Goal: Communication & Community: Answer question/provide support

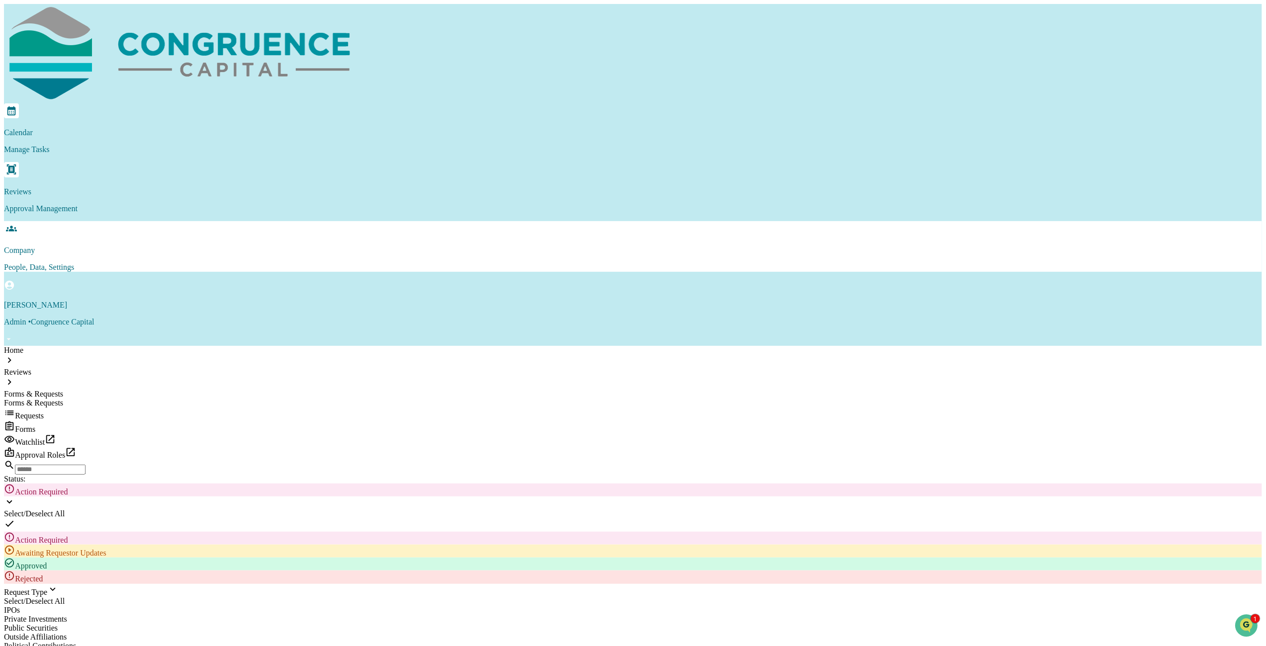
click at [341, 246] on p "Company" at bounding box center [633, 250] width 1258 height 9
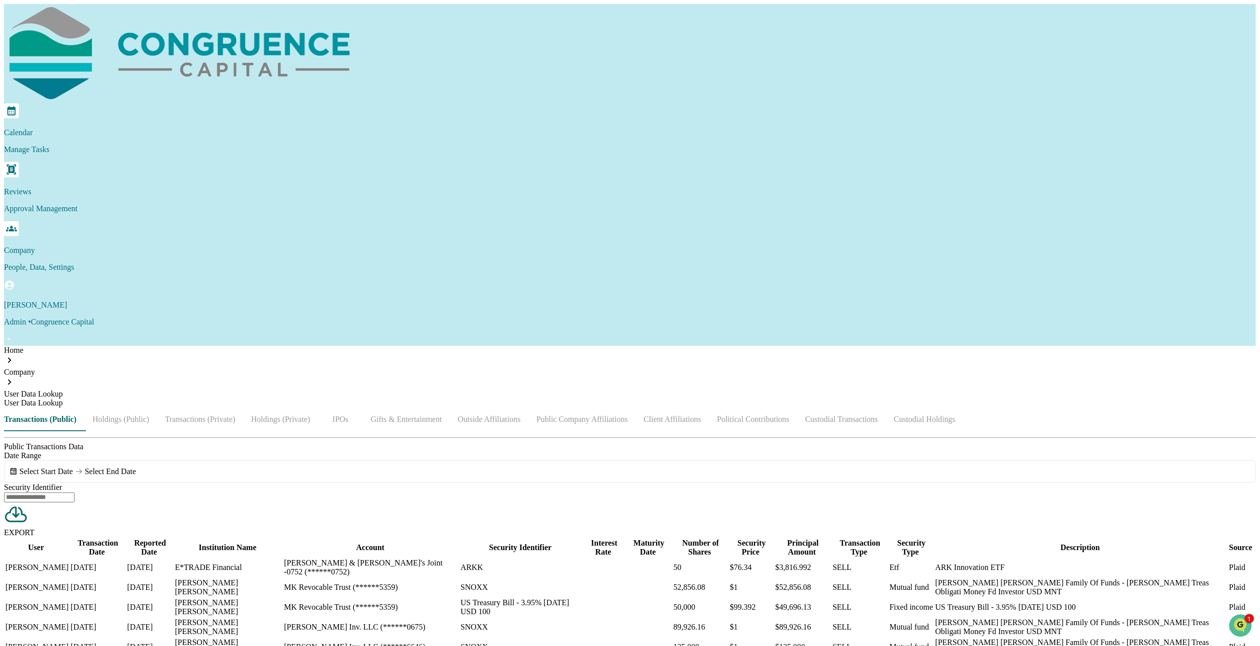
click at [528, 408] on button "Outside Affiliations" at bounding box center [489, 420] width 79 height 24
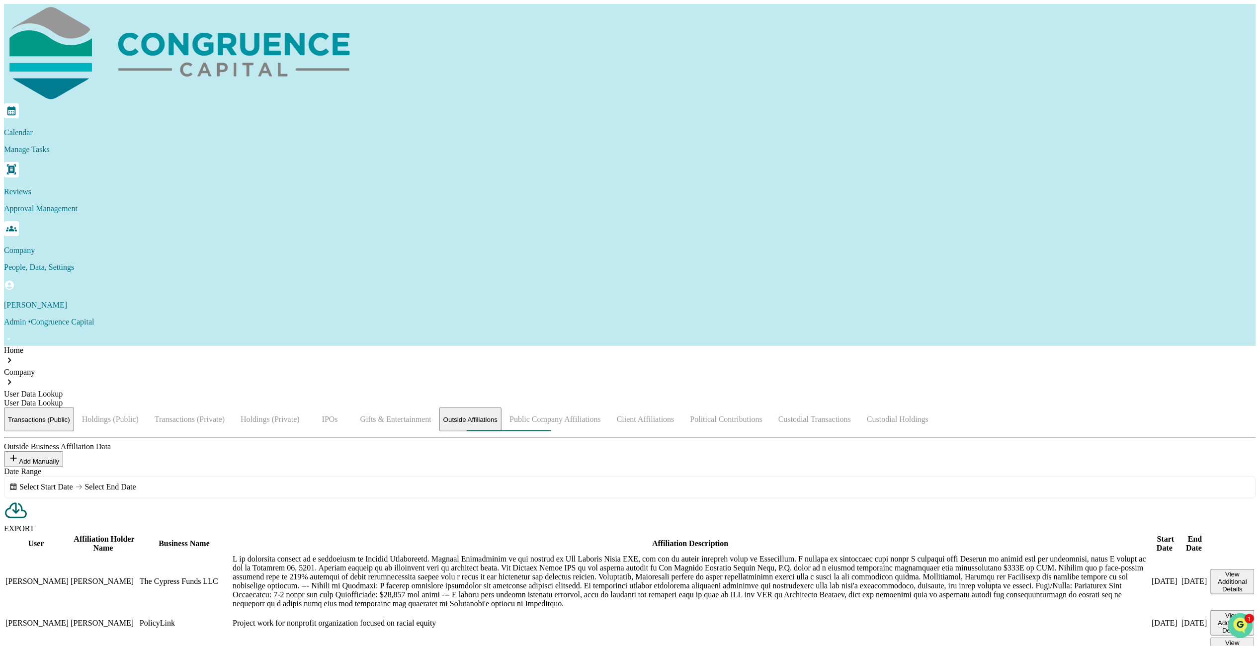
click at [823, 455] on icon "Open customer support" at bounding box center [1240, 637] width 25 height 25
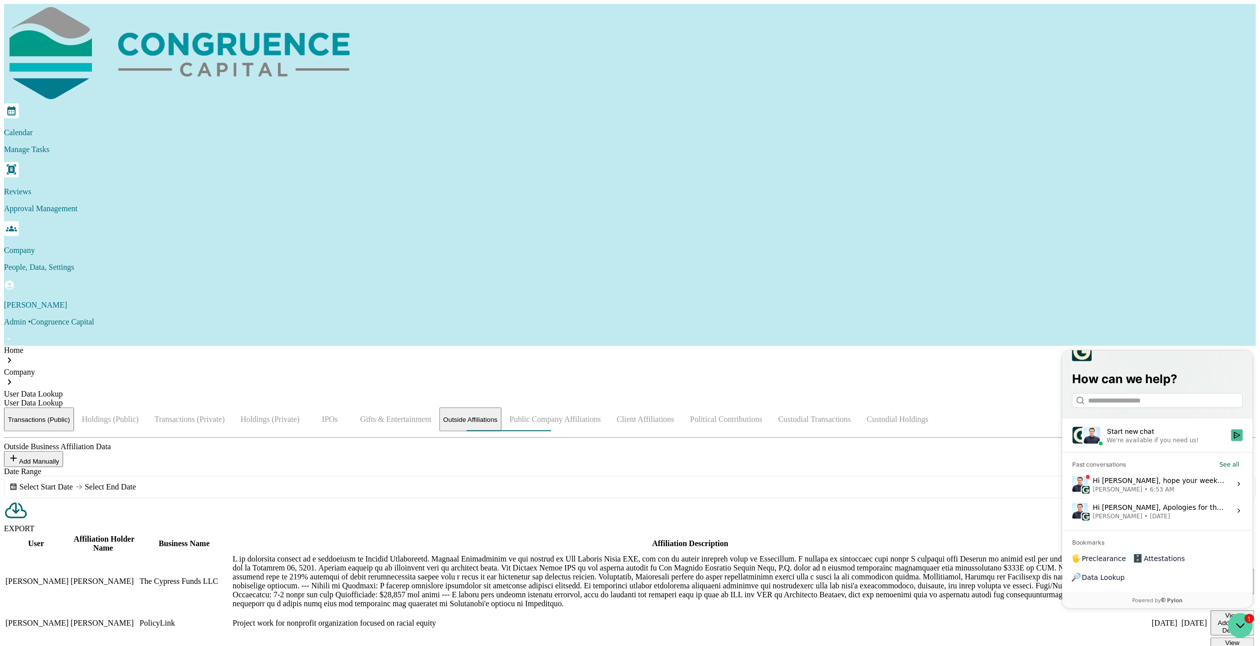
click at [823, 455] on icon "Open customer support" at bounding box center [1240, 625] width 25 height 25
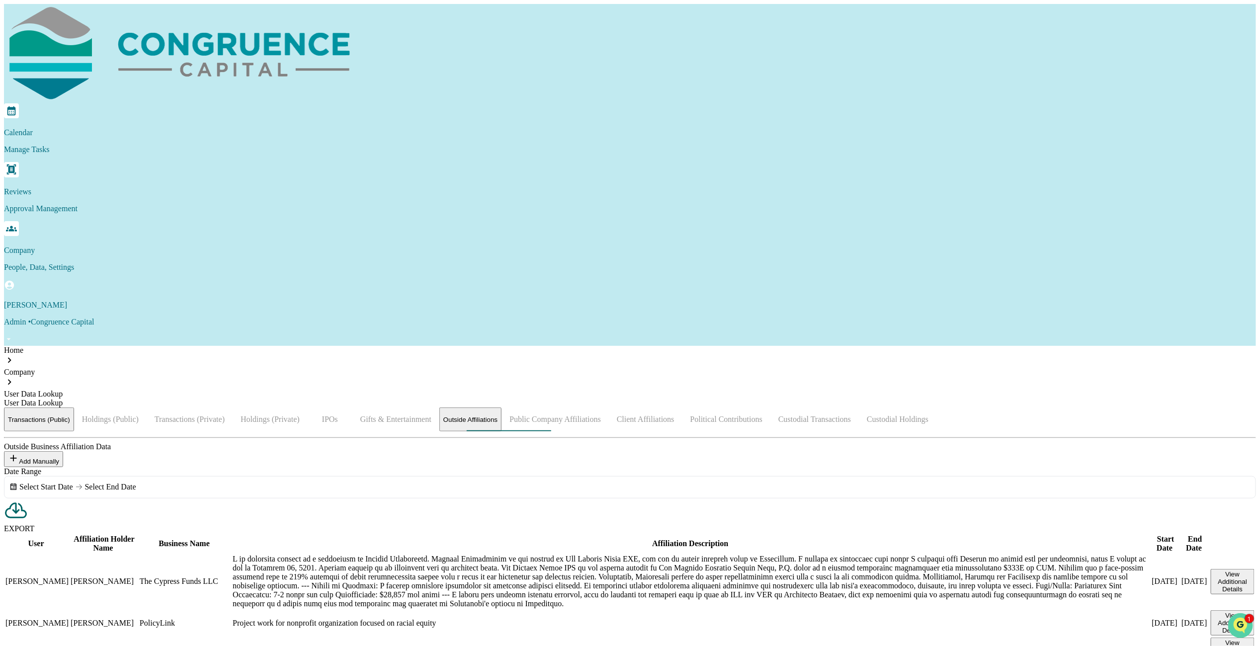
click at [823, 455] on img "Open customer support" at bounding box center [1240, 625] width 25 height 20
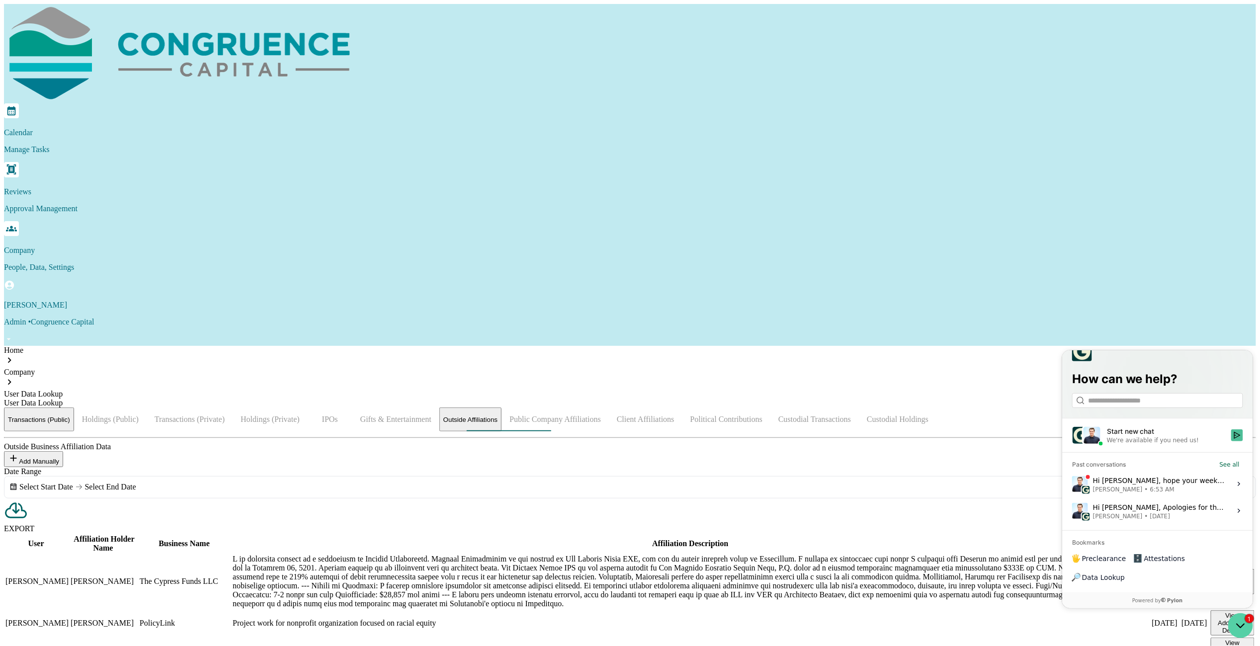
click at [823, 455] on icon "Open customer support" at bounding box center [1240, 625] width 25 height 25
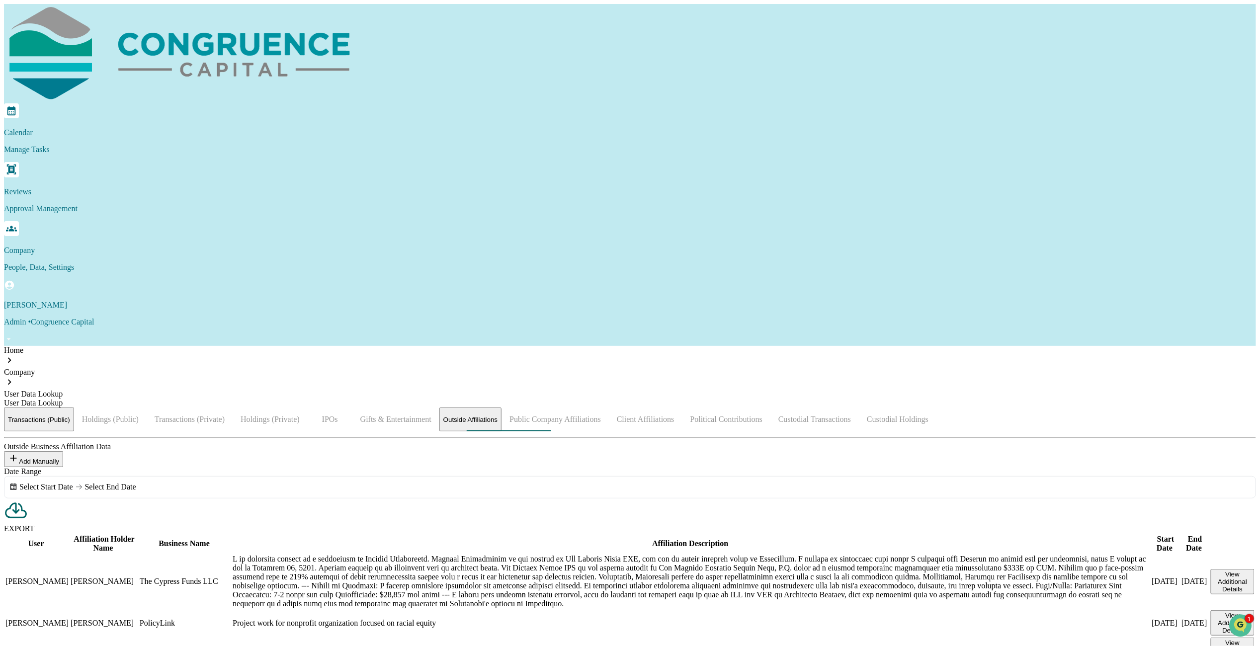
click at [823, 346] on div "Home Company User Data Lookup User Data Lookup Transactions (Public) Holdings (…" at bounding box center [630, 607] width 1252 height 522
click at [533, 442] on div "Outside Business Affiliation Data" at bounding box center [630, 446] width 1252 height 9
click at [439, 408] on button "Gifts & Entertainment" at bounding box center [395, 420] width 87 height 24
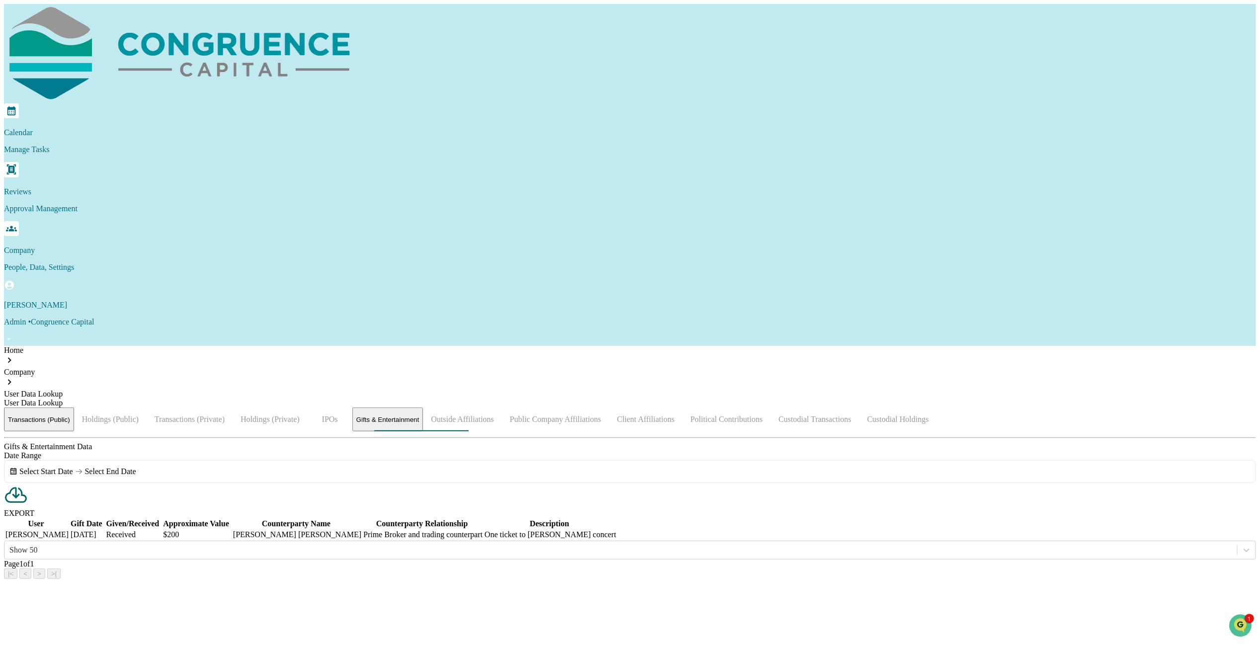
click at [823, 417] on div "Transactions (Public) Holdings (Public) Transactions (Private) Holdings (Privat…" at bounding box center [630, 494] width 1252 height 172
click at [823, 455] on icon "Open customer support" at bounding box center [1240, 637] width 25 height 25
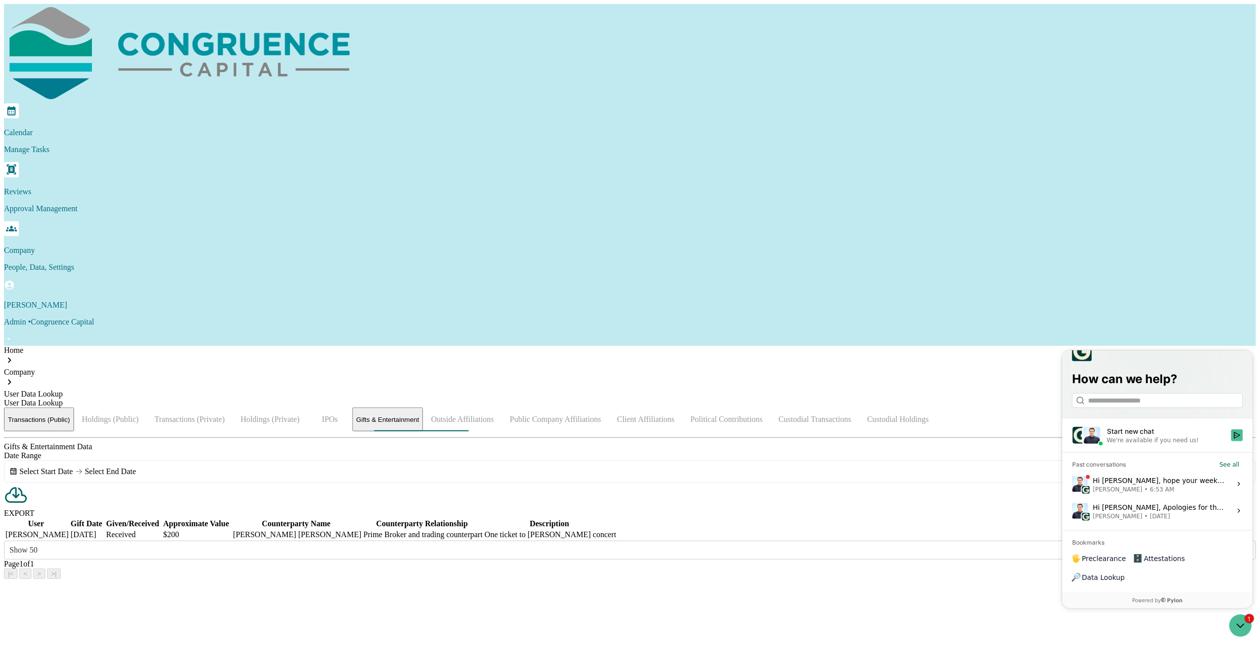
click at [823, 455] on span "6:53 AM" at bounding box center [1162, 489] width 24 height 8
click at [823, 455] on button "View issue" at bounding box center [1071, 484] width 0 height 0
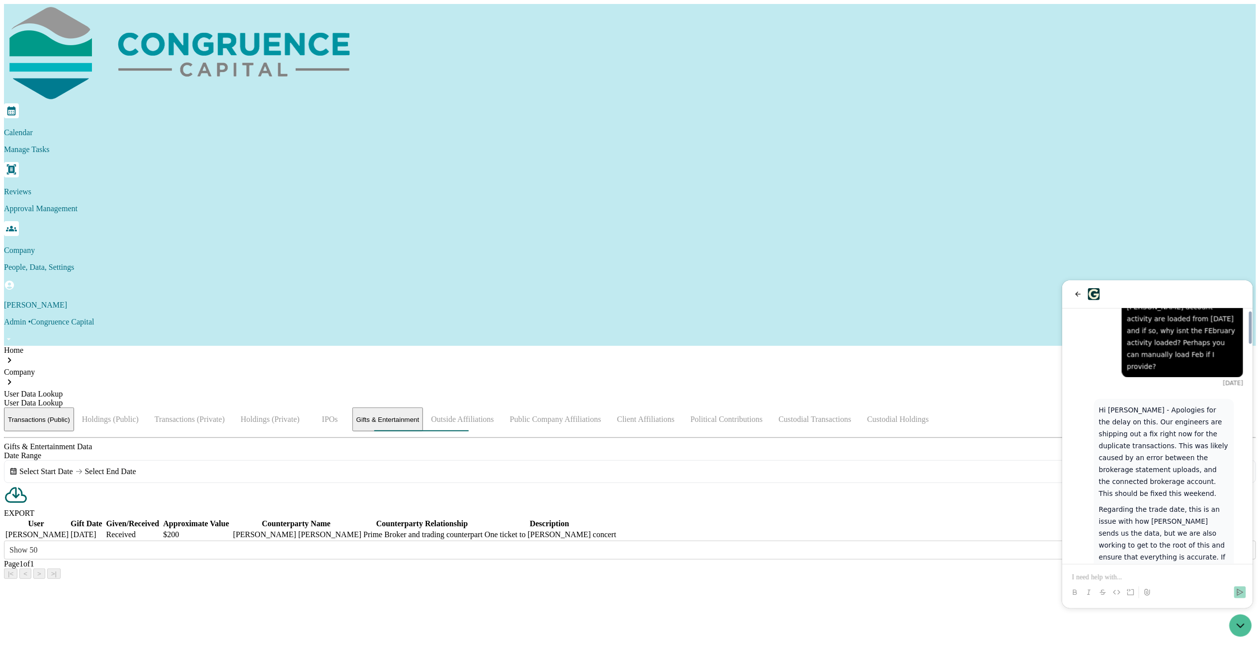
scroll to position [1717, 0]
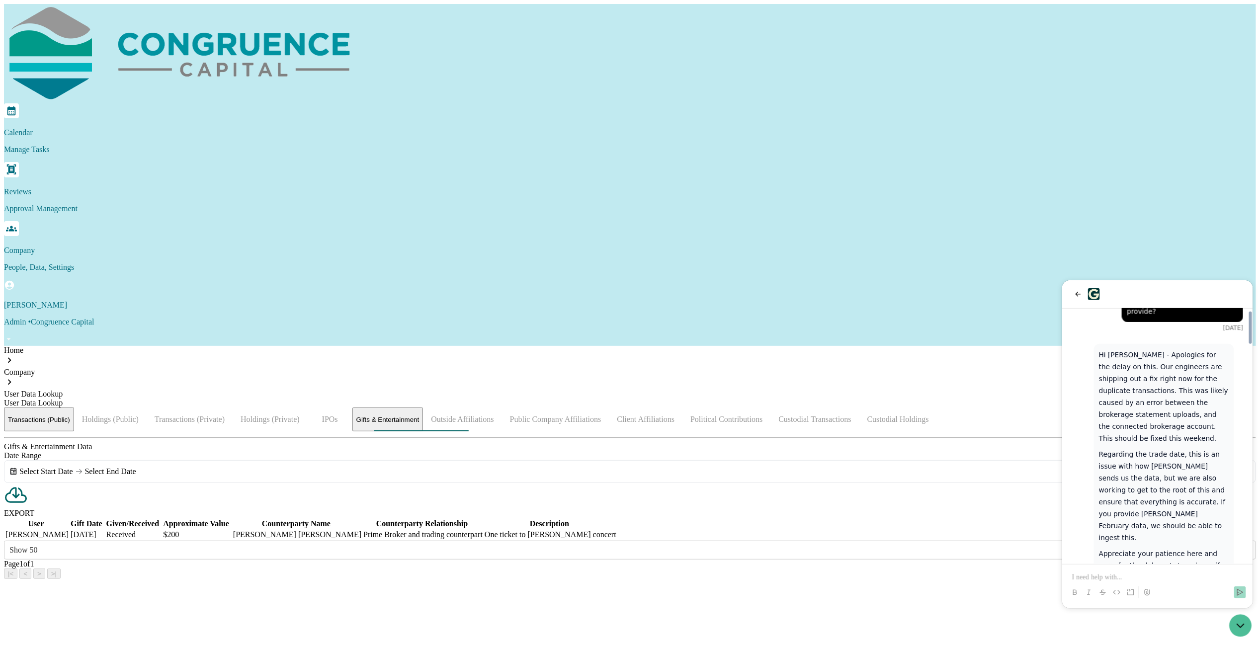
click at [823, 455] on p at bounding box center [1157, 577] width 171 height 10
click at [823, 455] on p "**********" at bounding box center [1157, 572] width 171 height 20
click at [823, 455] on icon at bounding box center [1147, 592] width 8 height 8
click at [823, 455] on icon "Send" at bounding box center [1240, 592] width 8 height 8
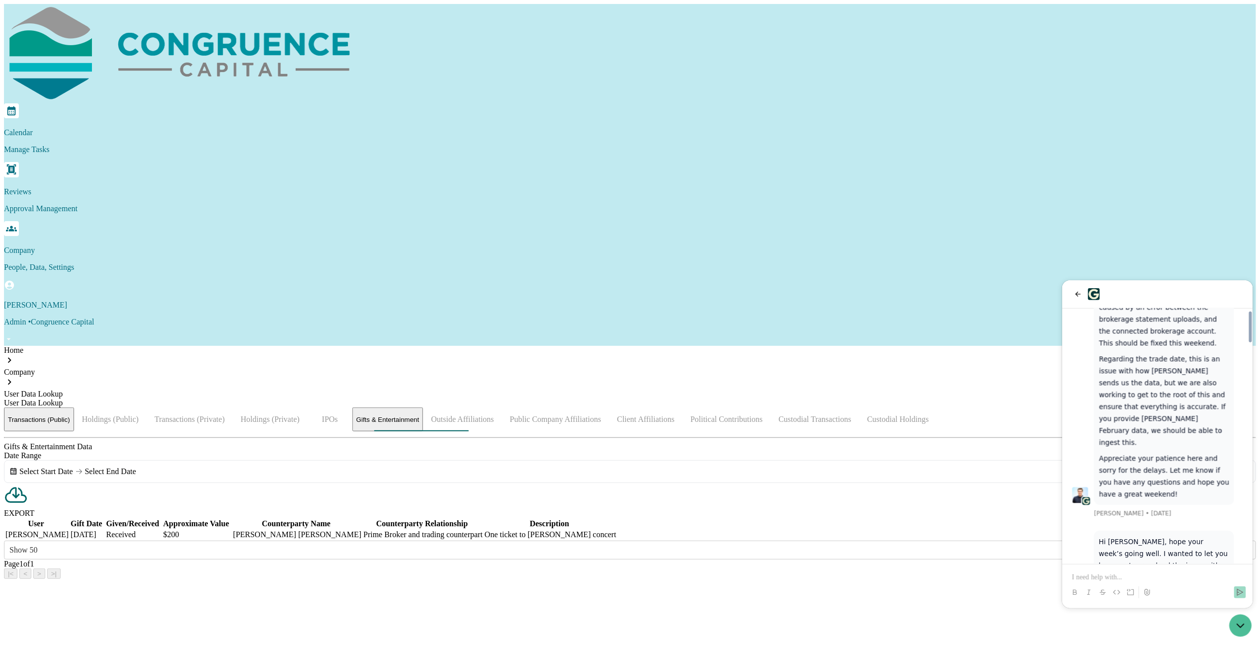
scroll to position [1830, 0]
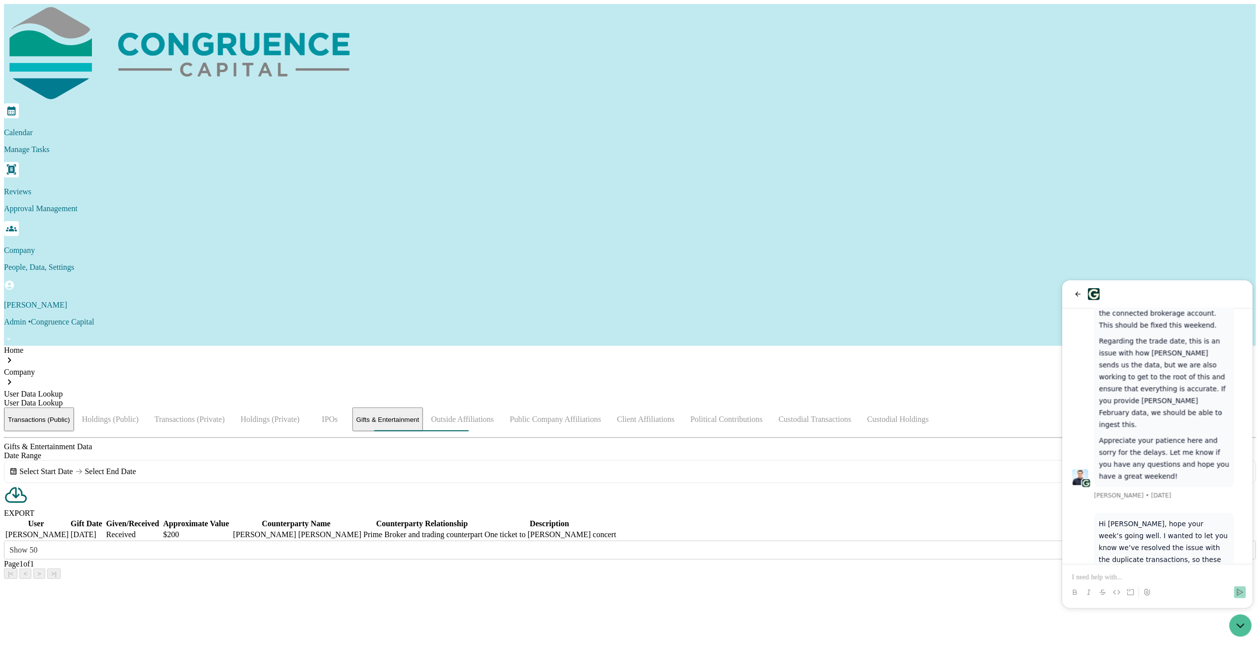
click at [823, 346] on div "Home Company User Data Lookup User Data Lookup" at bounding box center [630, 377] width 1252 height 62
